Goal: Navigation & Orientation: Find specific page/section

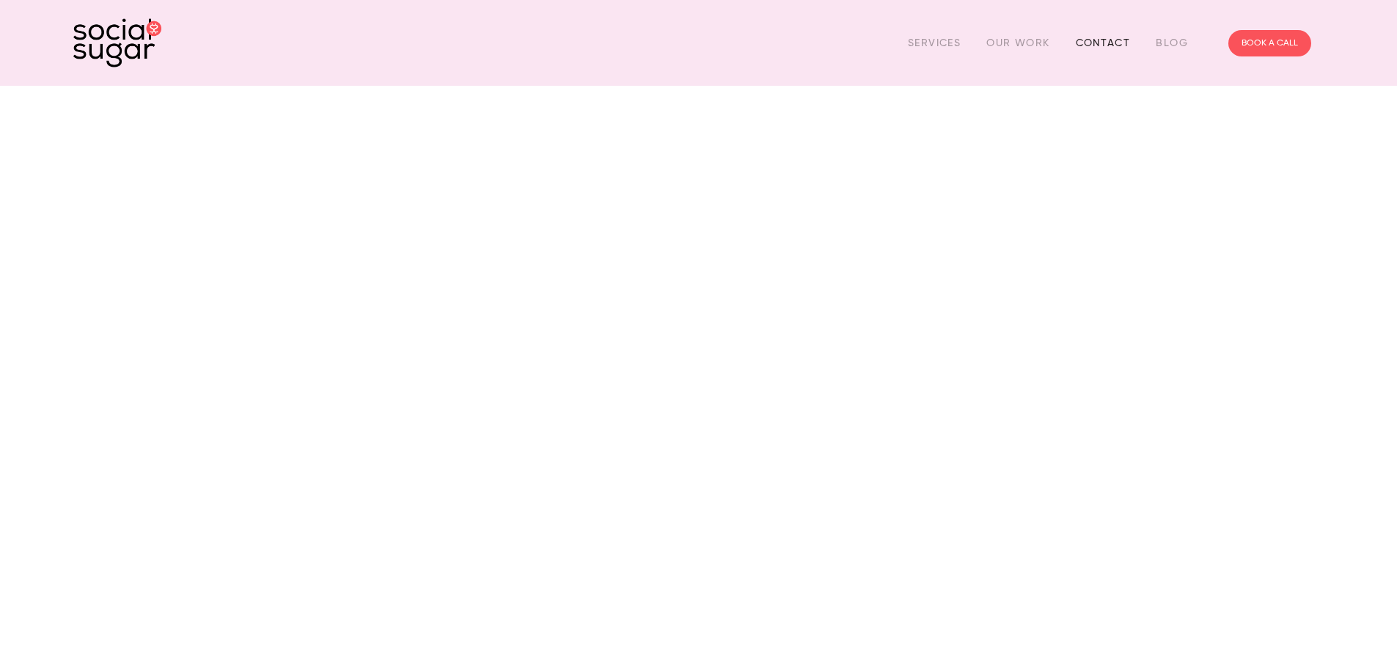
click at [1103, 41] on link "Contact" at bounding box center [1102, 43] width 55 height 23
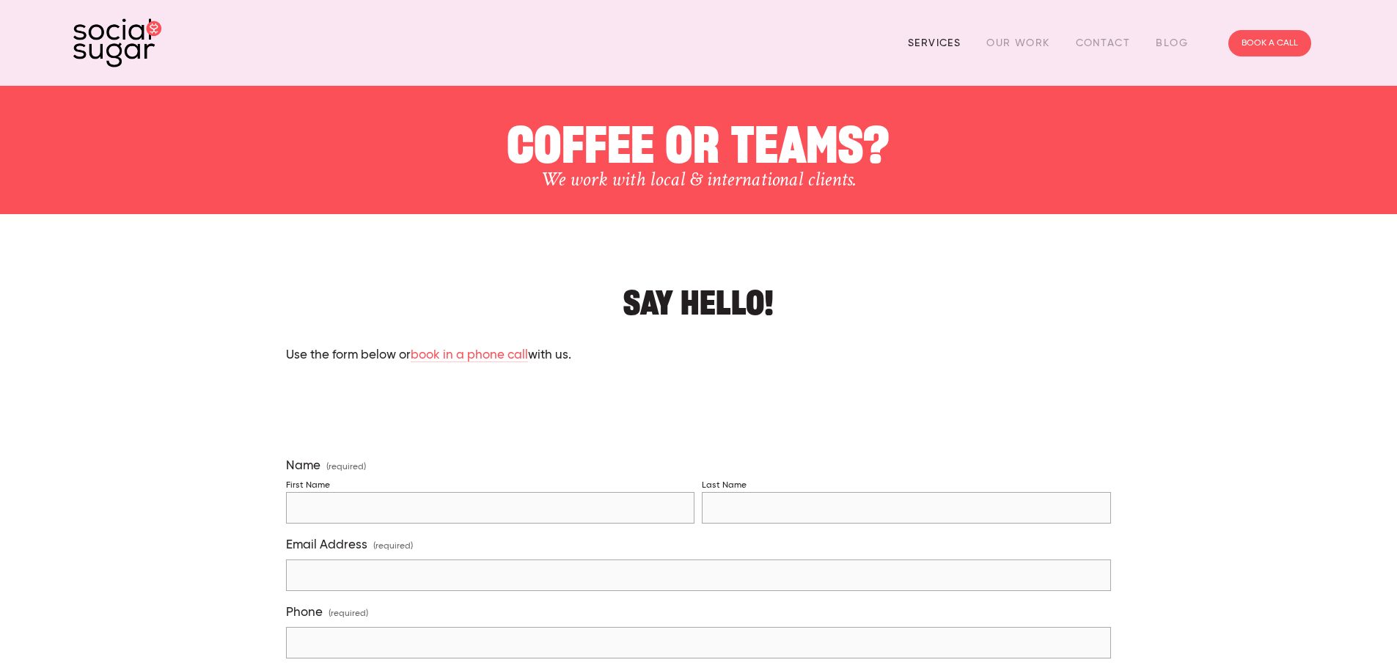
click at [930, 43] on link "Services" at bounding box center [934, 43] width 53 height 23
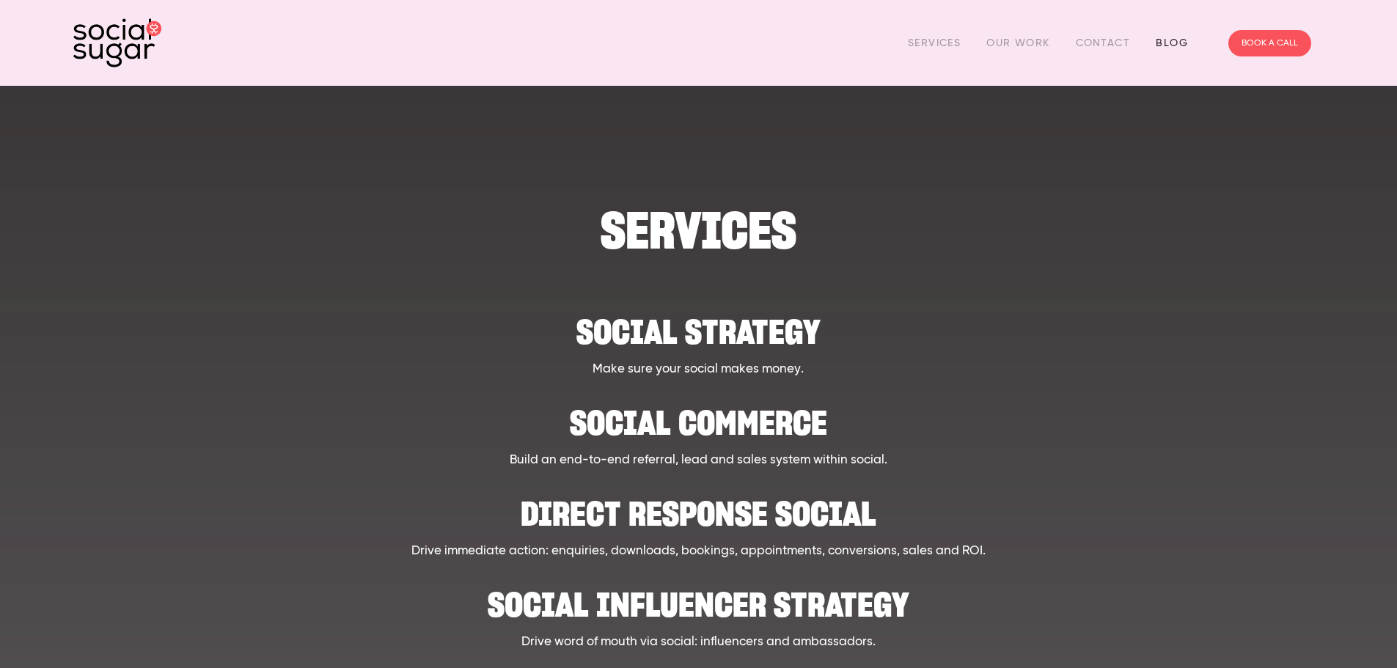
click at [1165, 44] on link "Blog" at bounding box center [1171, 43] width 32 height 23
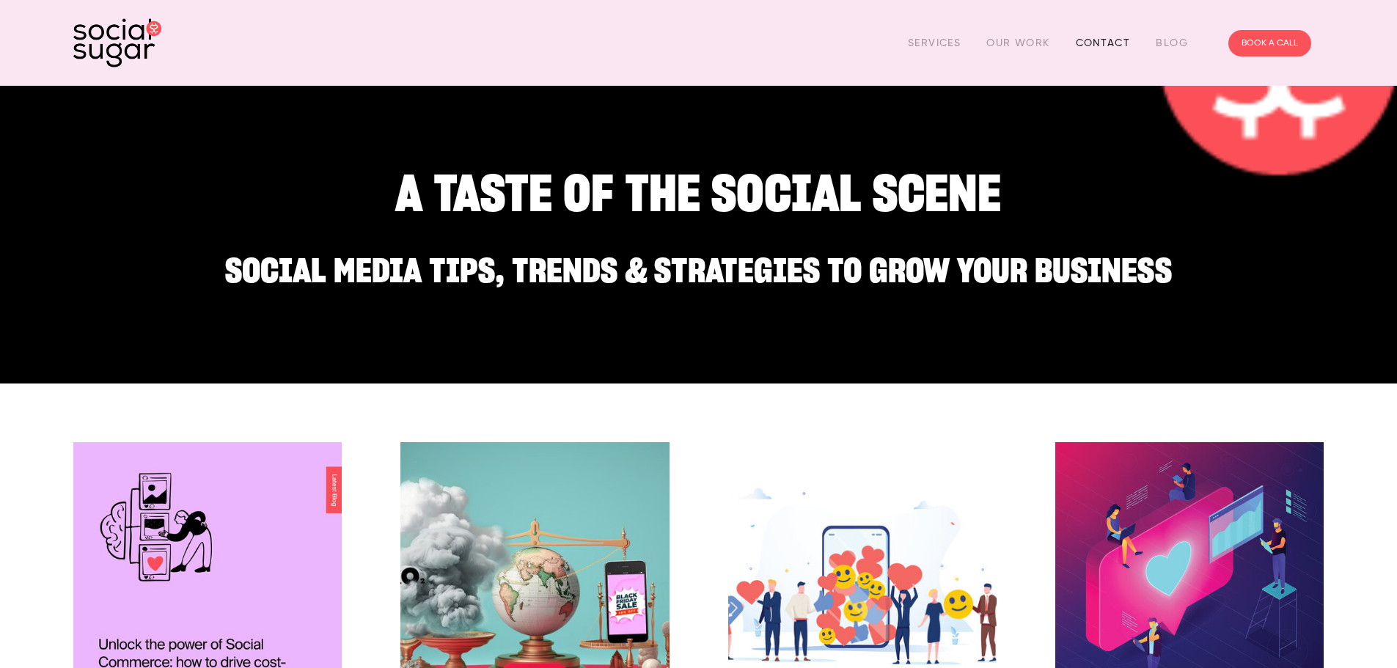
click at [1092, 38] on link "Contact" at bounding box center [1102, 43] width 55 height 23
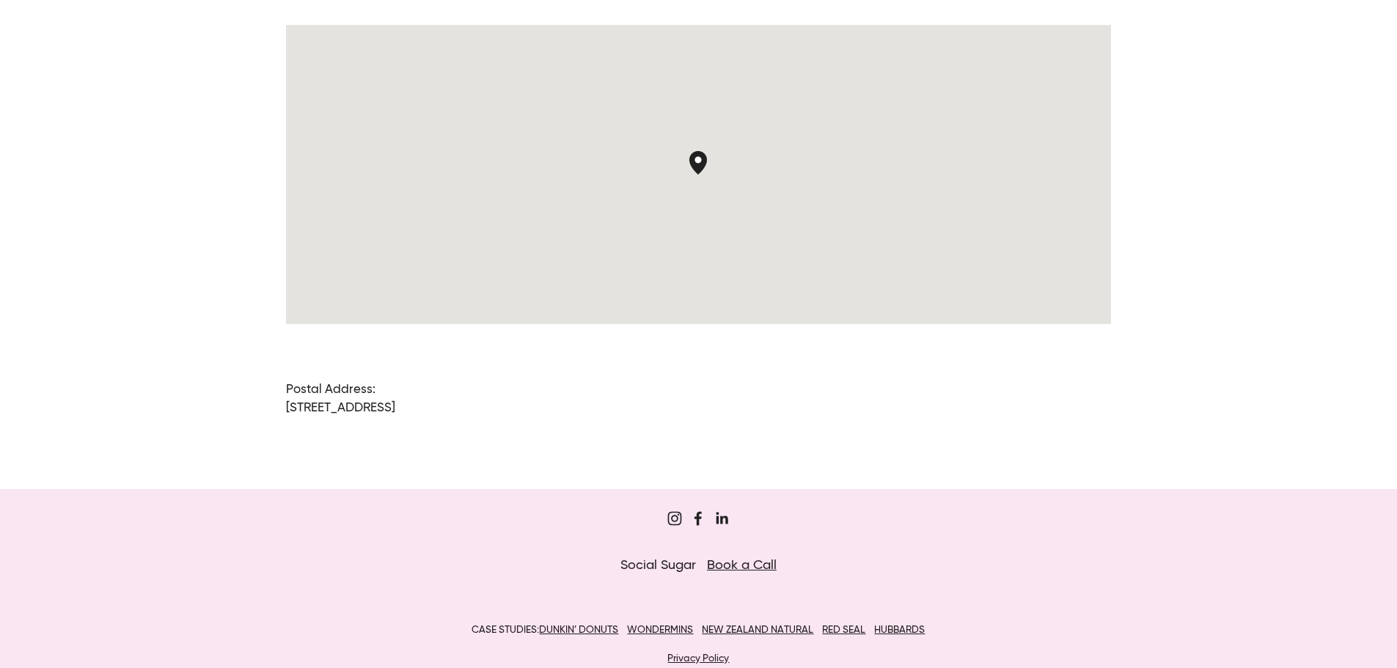
scroll to position [1165, 0]
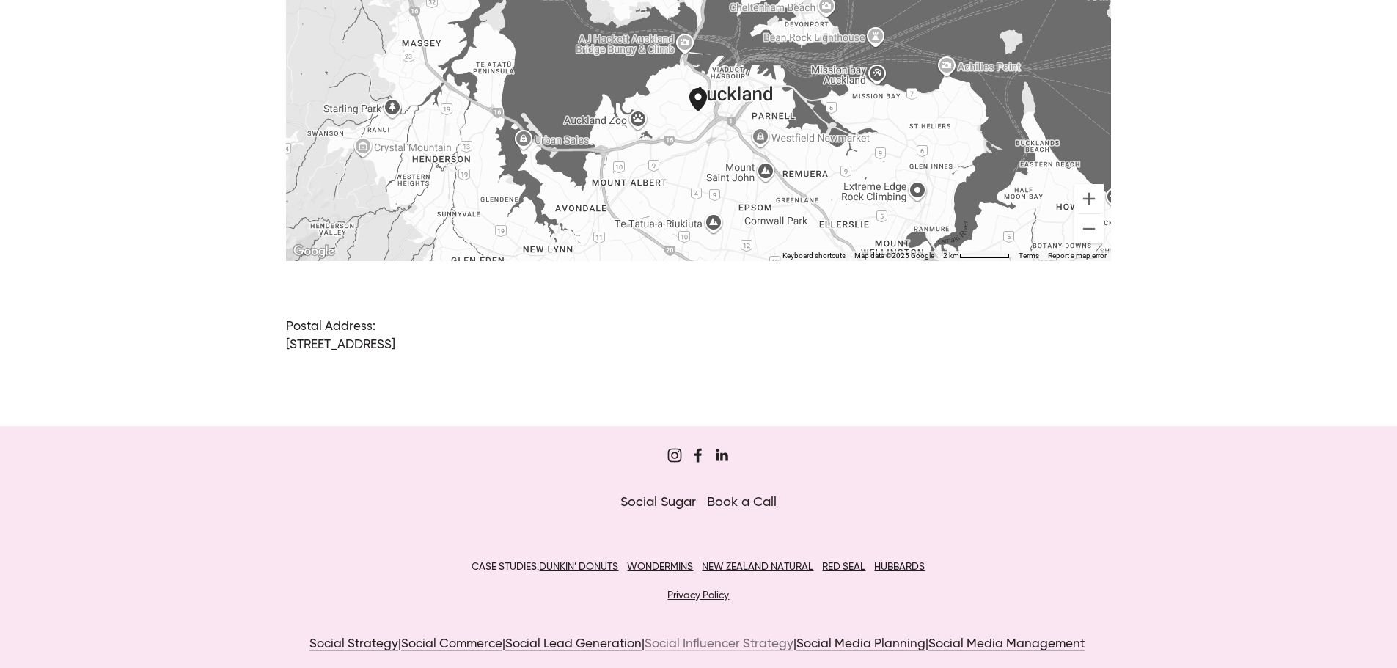
click at [742, 638] on link "Social Influencer Strategy" at bounding box center [718, 645] width 149 height 14
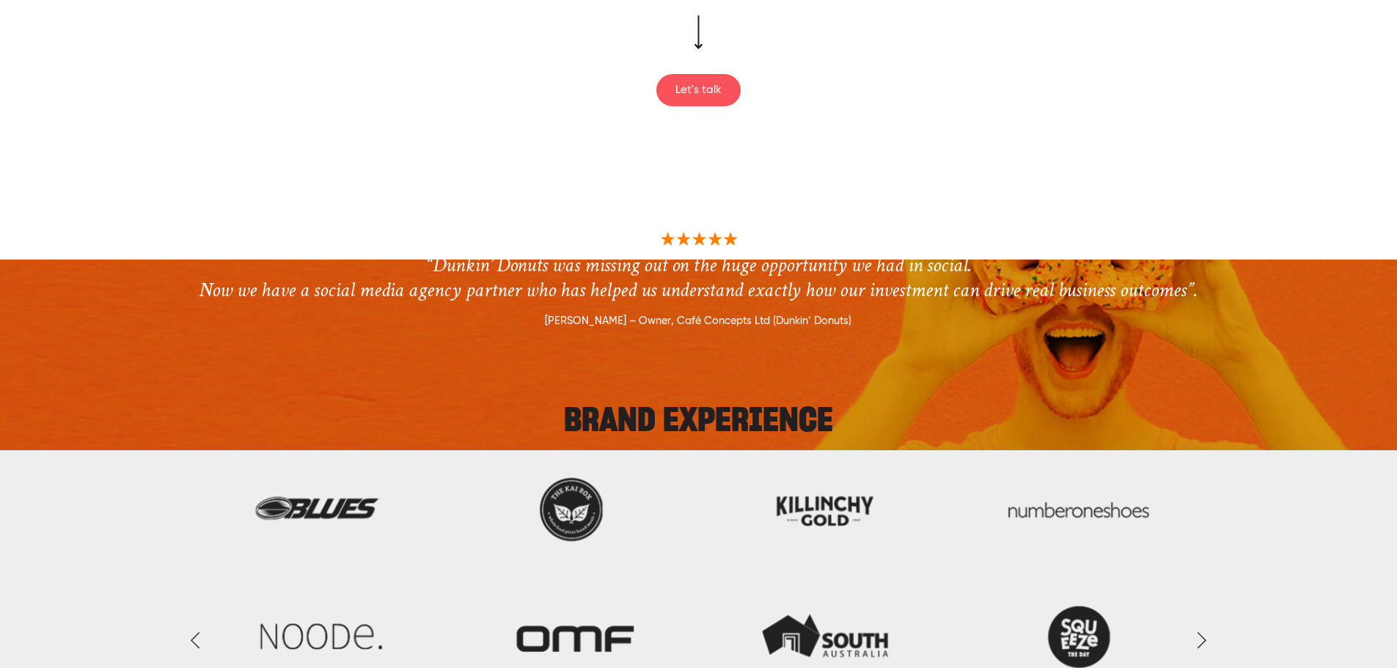
scroll to position [1466, 0]
